Goal: Task Accomplishment & Management: Manage account settings

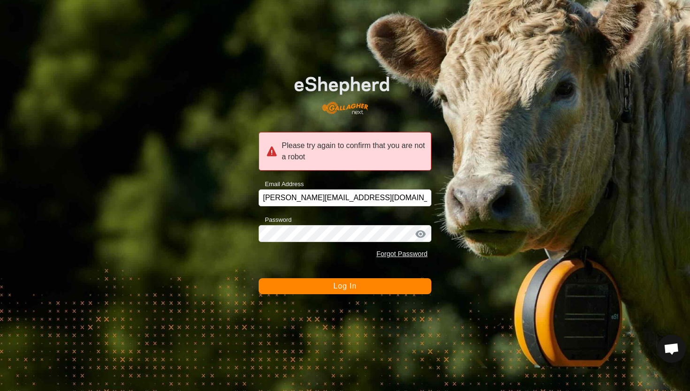
click at [362, 289] on button "Log In" at bounding box center [345, 286] width 173 height 16
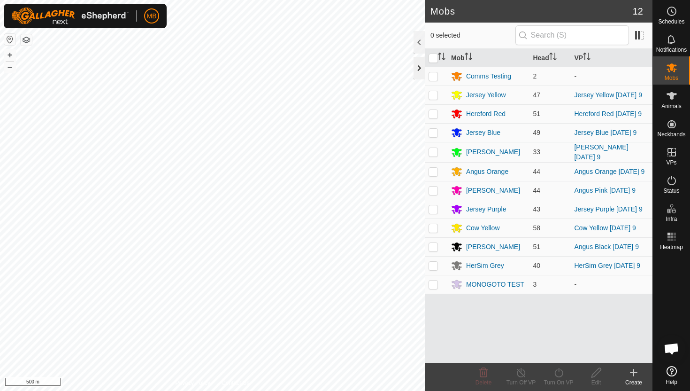
click at [422, 68] on div at bounding box center [419, 68] width 11 height 23
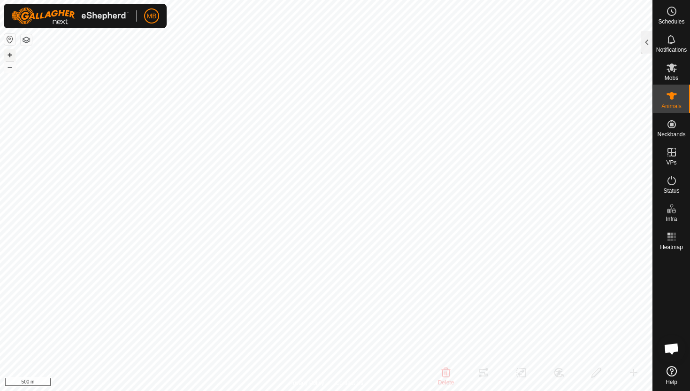
click at [13, 52] on button "+" at bounding box center [9, 54] width 11 height 11
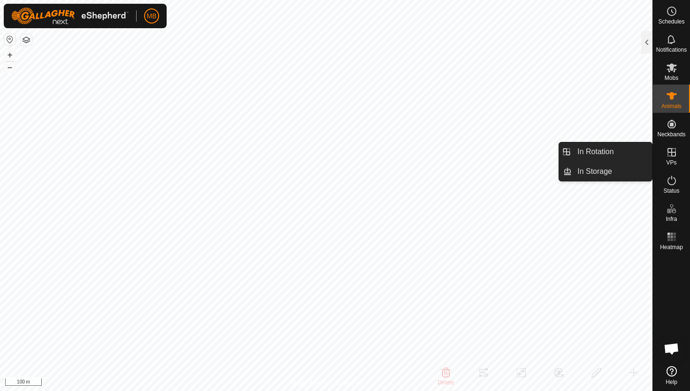
click at [672, 147] on icon at bounding box center [671, 152] width 11 height 11
click at [612, 154] on link "In Rotation" at bounding box center [612, 151] width 80 height 19
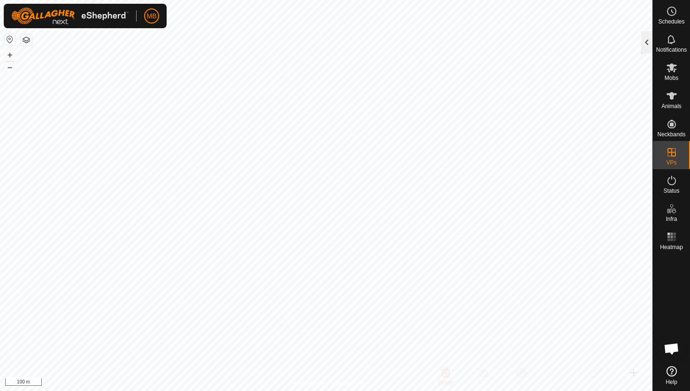
click at [649, 46] on div at bounding box center [647, 42] width 11 height 23
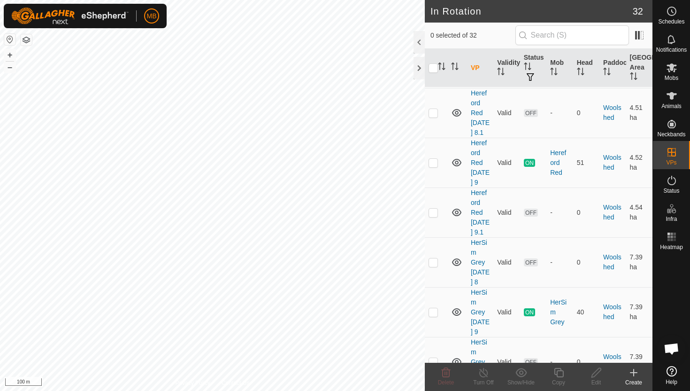
scroll to position [1380, 0]
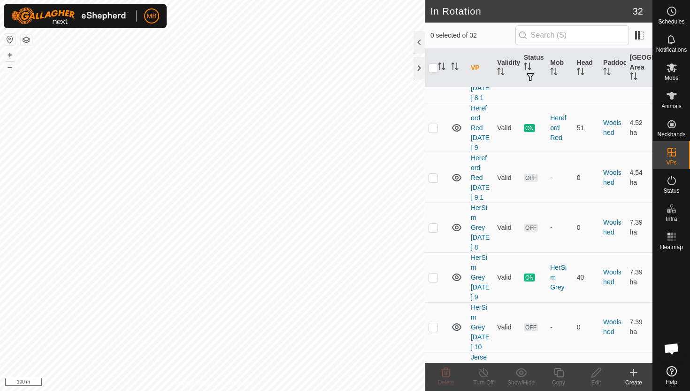
checkbox input "true"
click at [558, 372] on icon at bounding box center [559, 372] width 12 height 11
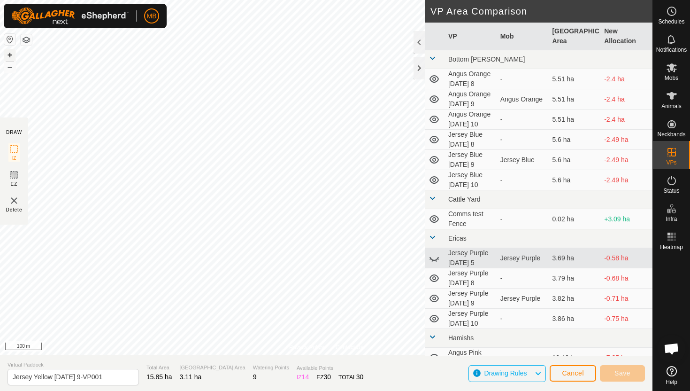
click at [11, 54] on button "+" at bounding box center [9, 54] width 11 height 11
click at [12, 53] on button "+" at bounding box center [9, 54] width 11 height 11
click at [10, 52] on button "+" at bounding box center [9, 54] width 11 height 11
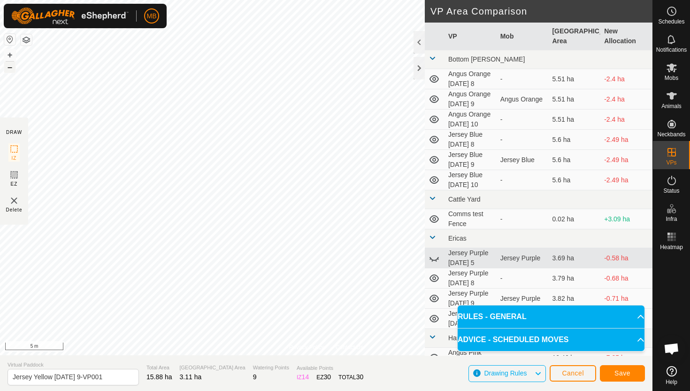
click at [12, 70] on button "–" at bounding box center [9, 67] width 11 height 11
click at [111, 379] on input "Jersey Yellow Tuesday 9-VP001" at bounding box center [74, 377] width 132 height 16
type input "Jersey Yellow [DATE] 10"
click at [618, 374] on span "Save" at bounding box center [623, 373] width 16 height 8
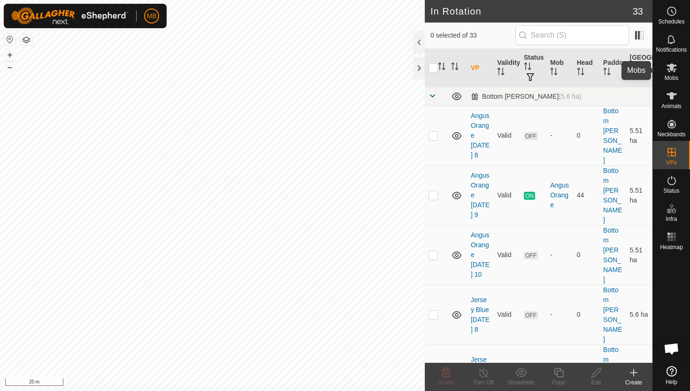
click at [673, 71] on icon at bounding box center [671, 67] width 11 height 11
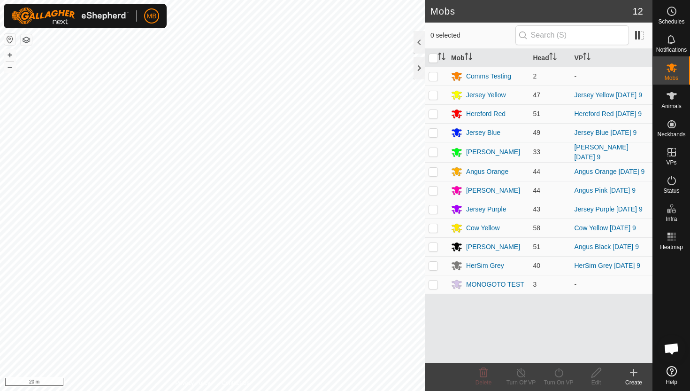
click at [435, 94] on p-checkbox at bounding box center [433, 95] width 9 height 8
checkbox input "true"
click at [560, 372] on icon at bounding box center [559, 372] width 12 height 11
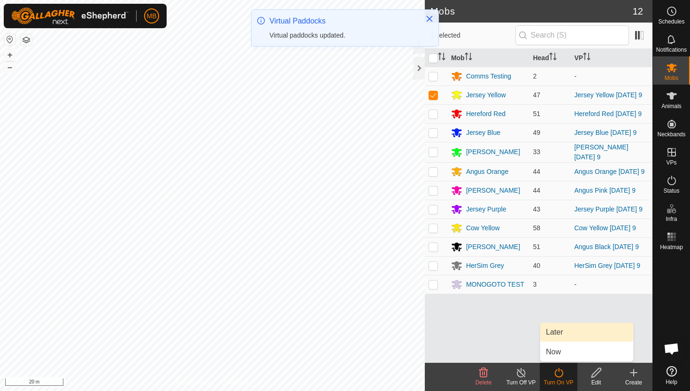
click at [560, 332] on link "Later" at bounding box center [587, 332] width 93 height 19
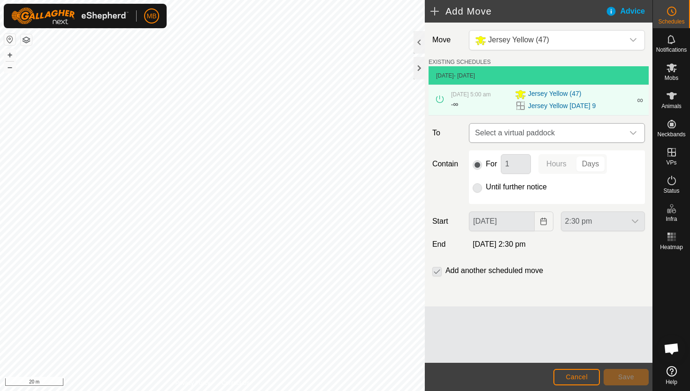
click at [632, 134] on icon "dropdown trigger" at bounding box center [634, 133] width 8 height 8
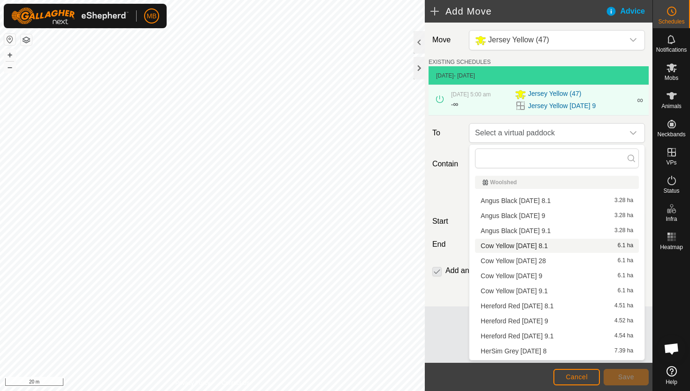
scroll to position [58, 0]
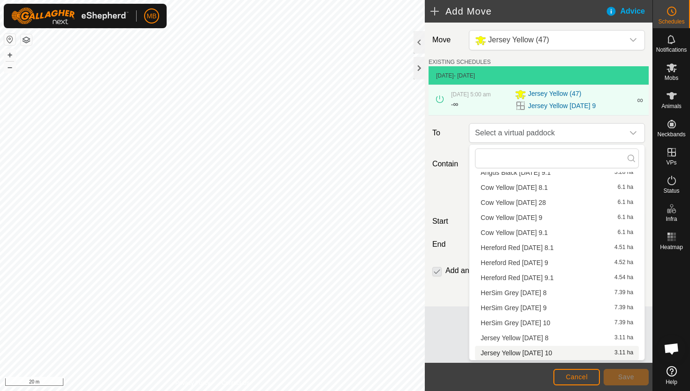
click at [550, 354] on li "Jersey Yellow Wednesday 10 3.11 ha" at bounding box center [557, 353] width 164 height 14
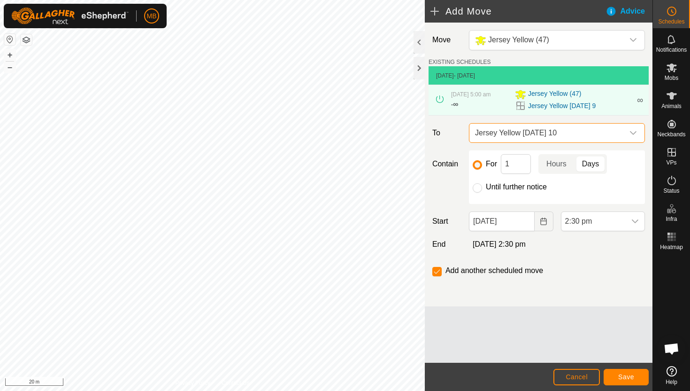
click at [501, 187] on label "Until further notice" at bounding box center [516, 187] width 61 height 8
click at [482, 187] on input "Until further notice" at bounding box center [477, 187] width 9 height 9
radio input "true"
checkbox input "false"
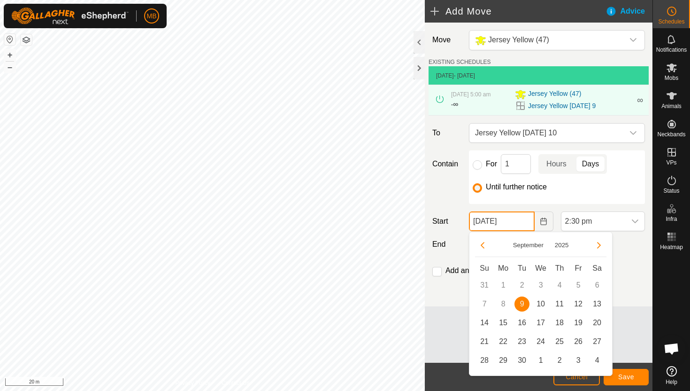
click at [525, 223] on input "09 Sep, 2025" at bounding box center [501, 221] width 65 height 20
click at [543, 302] on span "10" at bounding box center [541, 303] width 15 height 15
type input "10 Sep, 2025"
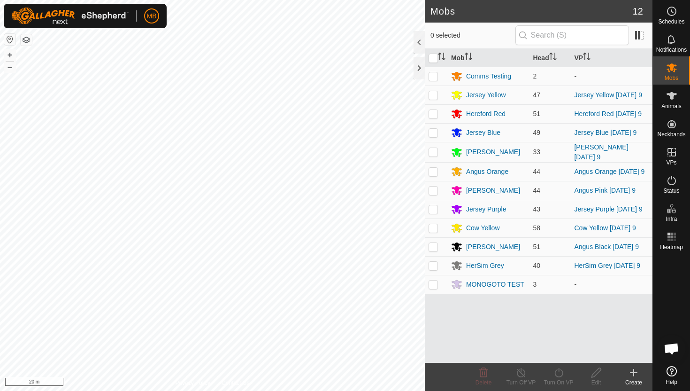
click at [433, 94] on p-checkbox at bounding box center [433, 95] width 9 height 8
checkbox input "true"
click at [560, 372] on icon at bounding box center [559, 372] width 12 height 11
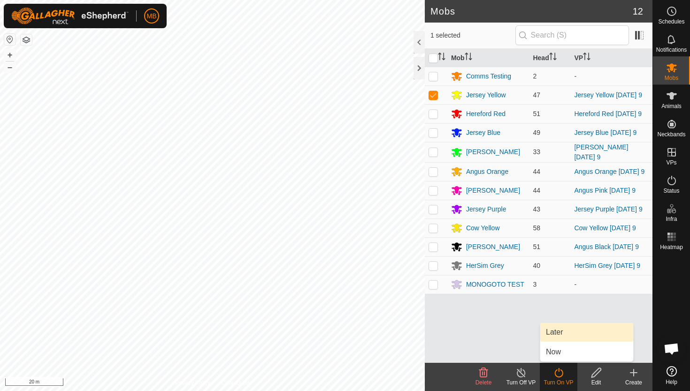
click at [557, 332] on link "Later" at bounding box center [587, 332] width 93 height 19
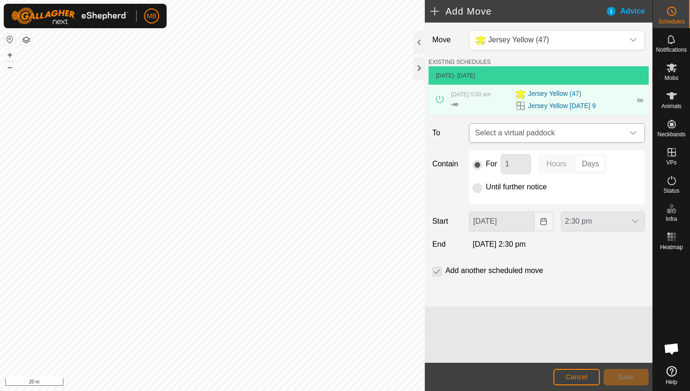
click at [636, 134] on icon "dropdown trigger" at bounding box center [634, 133] width 8 height 8
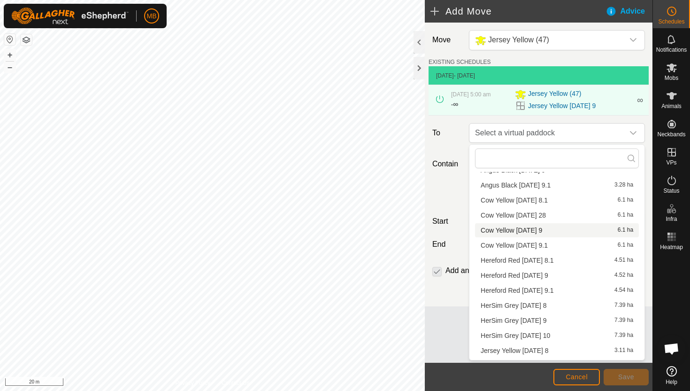
scroll to position [58, 0]
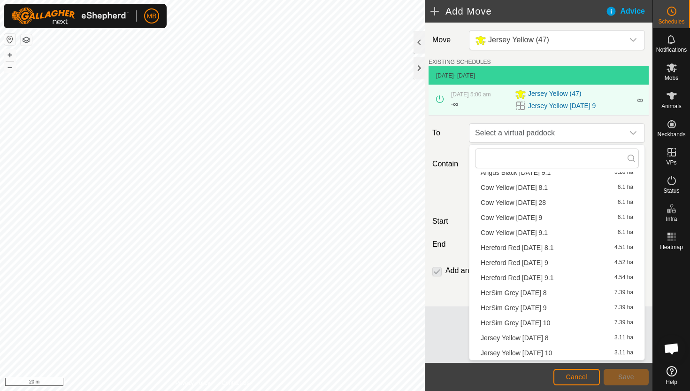
click at [559, 351] on li "Jersey Yellow Wednesday 10 3.11 ha" at bounding box center [557, 353] width 164 height 14
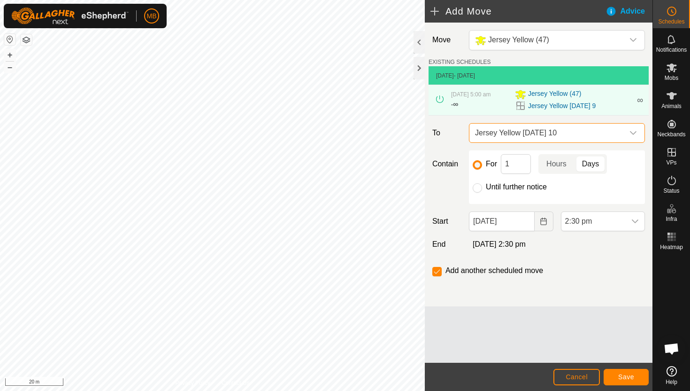
click at [512, 188] on label "Until further notice" at bounding box center [516, 187] width 61 height 8
click at [482, 188] on input "Until further notice" at bounding box center [477, 187] width 9 height 9
radio input "true"
checkbox input "false"
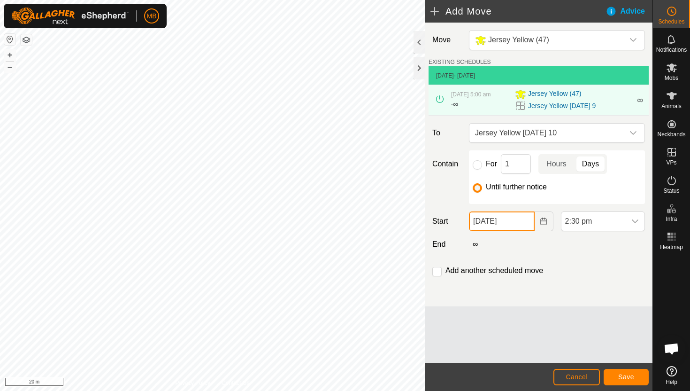
click at [522, 225] on input "09 Sep, 2025" at bounding box center [501, 221] width 65 height 20
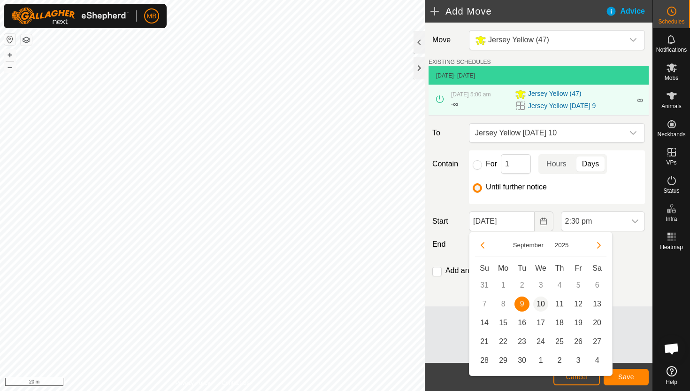
click at [541, 307] on span "10" at bounding box center [541, 303] width 15 height 15
type input "10 Sep, 2025"
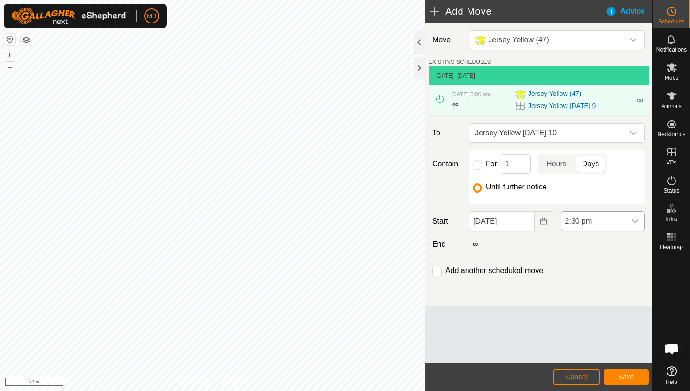
click at [627, 224] on div "dropdown trigger" at bounding box center [635, 221] width 19 height 19
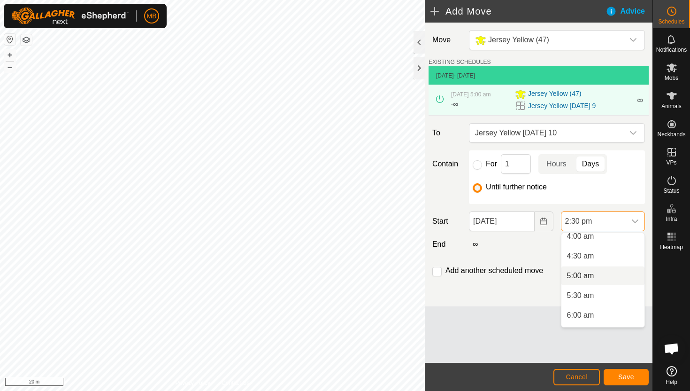
scroll to position [164, 0]
click at [608, 272] on li "5:00 am" at bounding box center [603, 275] width 83 height 19
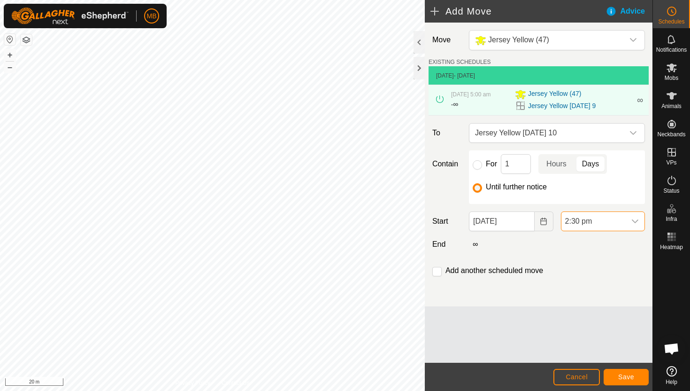
scroll to position [497, 0]
click at [636, 376] on button "Save" at bounding box center [626, 377] width 45 height 16
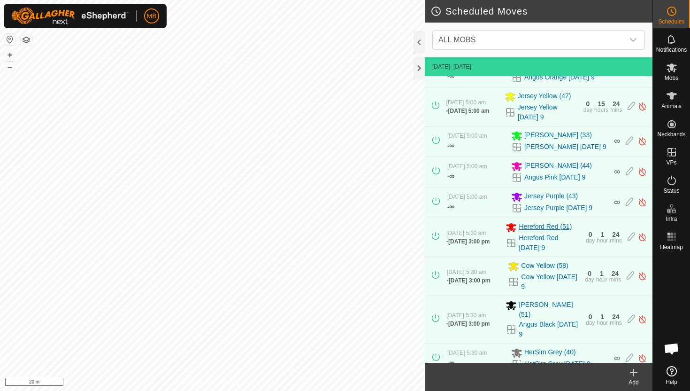
scroll to position [210, 0]
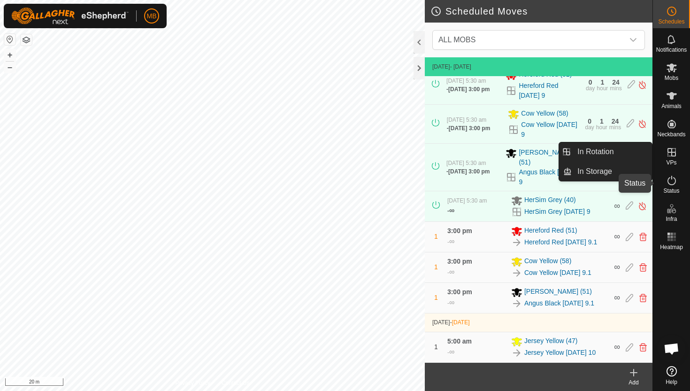
click at [670, 181] on icon at bounding box center [671, 180] width 11 height 11
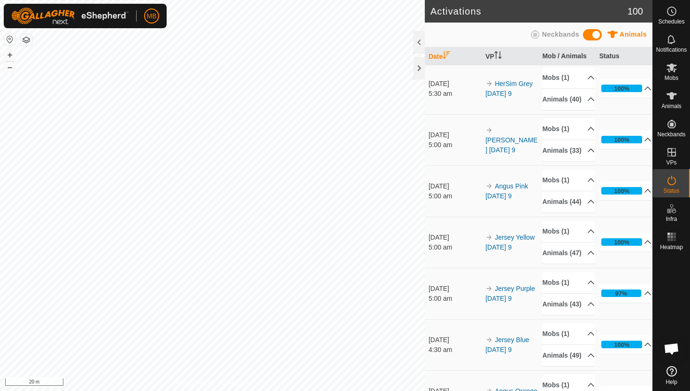
scroll to position [176, 0]
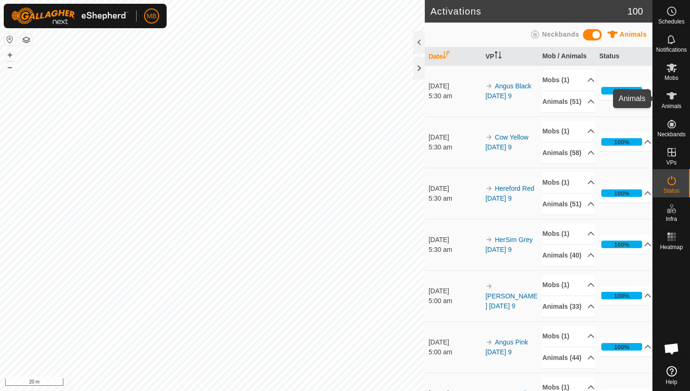
click at [672, 97] on icon at bounding box center [672, 96] width 10 height 8
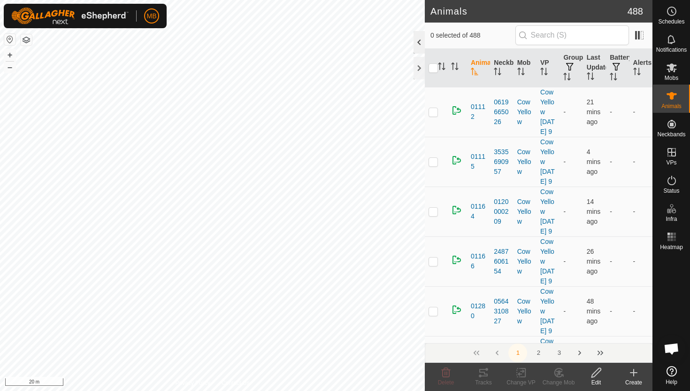
click at [421, 40] on div at bounding box center [419, 42] width 11 height 23
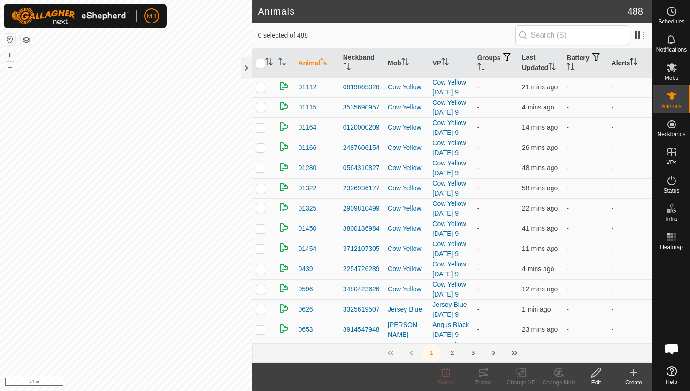
click at [635, 61] on icon "Activate to sort" at bounding box center [634, 62] width 8 height 8
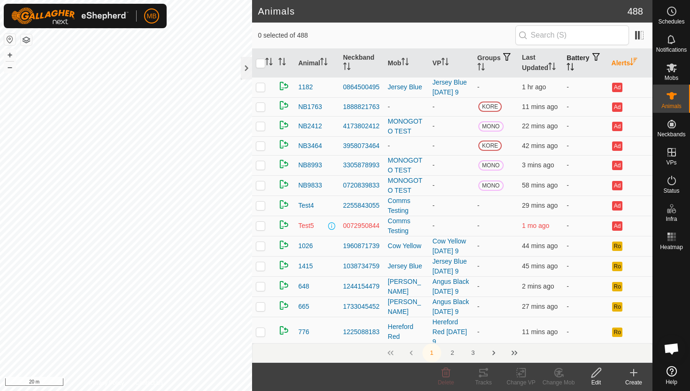
click at [574, 63] on icon "Activate to sort" at bounding box center [571, 67] width 8 height 8
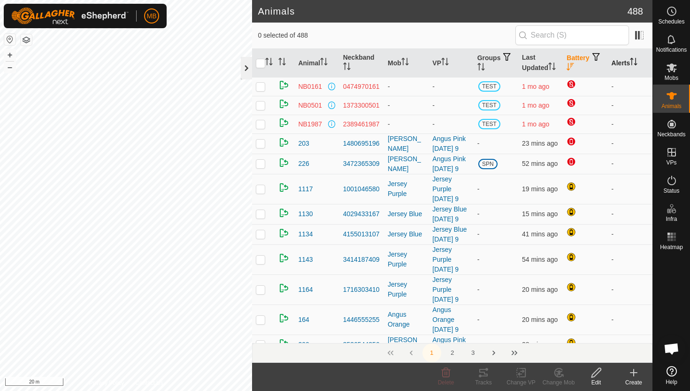
click at [244, 61] on div at bounding box center [246, 68] width 11 height 23
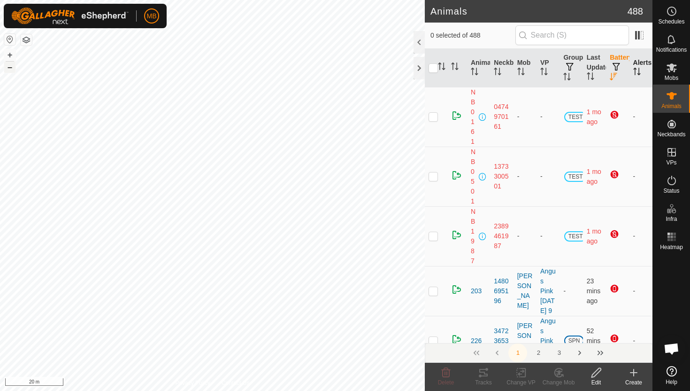
click at [10, 67] on button "–" at bounding box center [9, 67] width 11 height 11
click at [6, 66] on button "–" at bounding box center [9, 67] width 11 height 11
click at [9, 54] on button "+" at bounding box center [9, 54] width 11 height 11
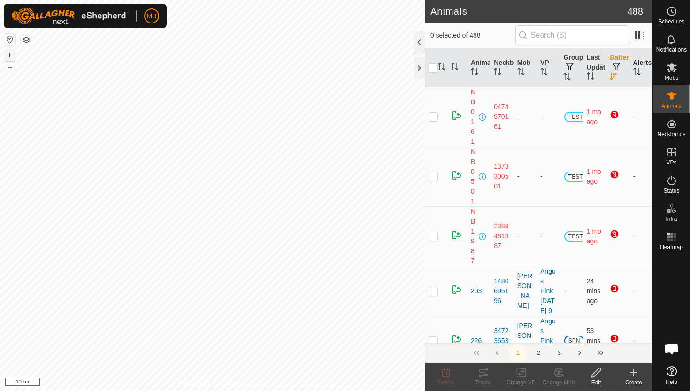
click at [9, 54] on button "+" at bounding box center [9, 54] width 11 height 11
click at [12, 69] on button "–" at bounding box center [9, 67] width 11 height 11
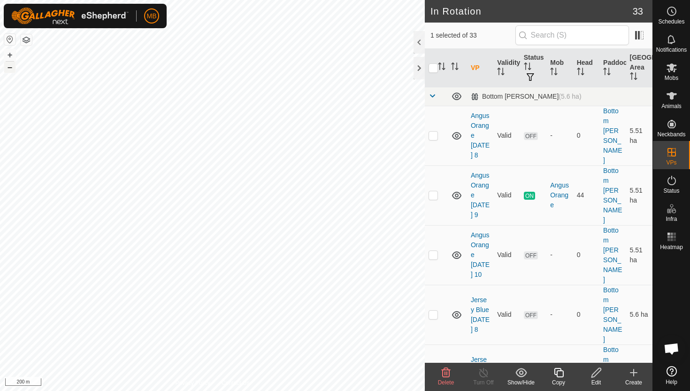
click at [5, 68] on button "–" at bounding box center [9, 67] width 11 height 11
